Goal: Find specific page/section: Find specific page/section

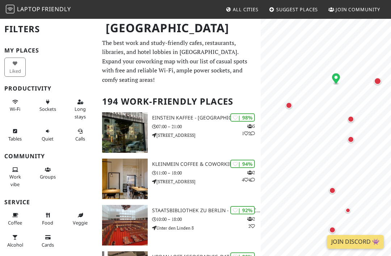
click at [350, 118] on div "Map marker" at bounding box center [351, 119] width 7 height 7
click at [356, 132] on div "Map marker" at bounding box center [351, 139] width 14 height 14
click at [288, 103] on div "Map marker" at bounding box center [289, 105] width 7 height 7
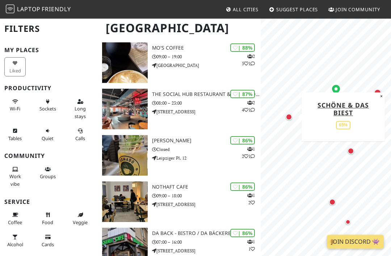
scroll to position [441, 0]
click at [18, 110] on span "Wi-Fi" at bounding box center [15, 109] width 10 height 7
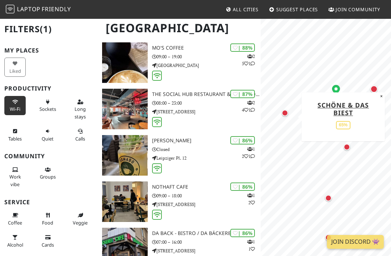
click at [17, 170] on icon at bounding box center [15, 170] width 6 height 5
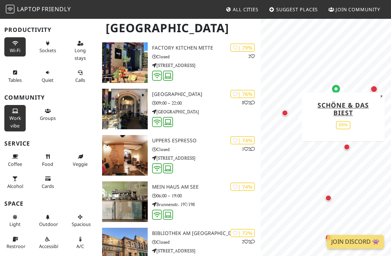
scroll to position [58, 0]
click at [44, 155] on button "Food" at bounding box center [47, 160] width 21 height 19
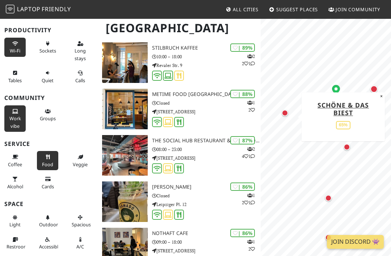
click at [20, 163] on span "Coffee" at bounding box center [15, 164] width 14 height 7
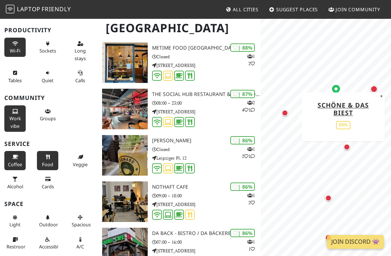
click at [14, 178] on icon at bounding box center [15, 179] width 6 height 5
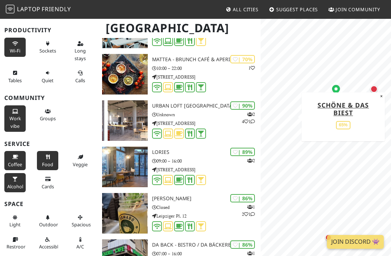
scroll to position [610, 0]
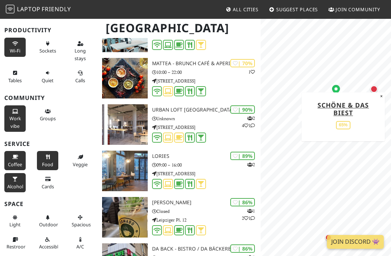
click at [14, 215] on icon at bounding box center [15, 217] width 6 height 5
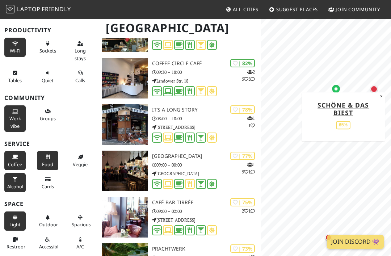
click at [18, 215] on button "Light" at bounding box center [14, 220] width 21 height 19
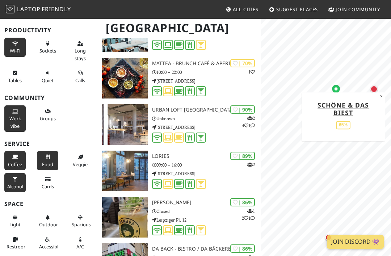
click at [46, 215] on icon at bounding box center [48, 217] width 6 height 5
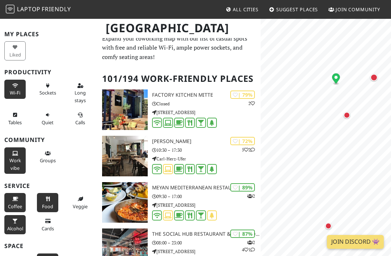
scroll to position [0, 0]
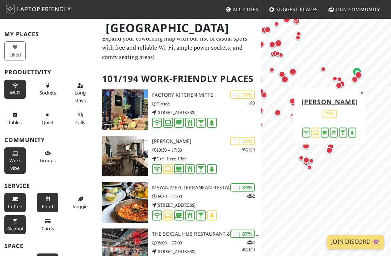
click at [358, 92] on button "×" at bounding box center [361, 93] width 7 height 8
